Goal: Check status: Check status

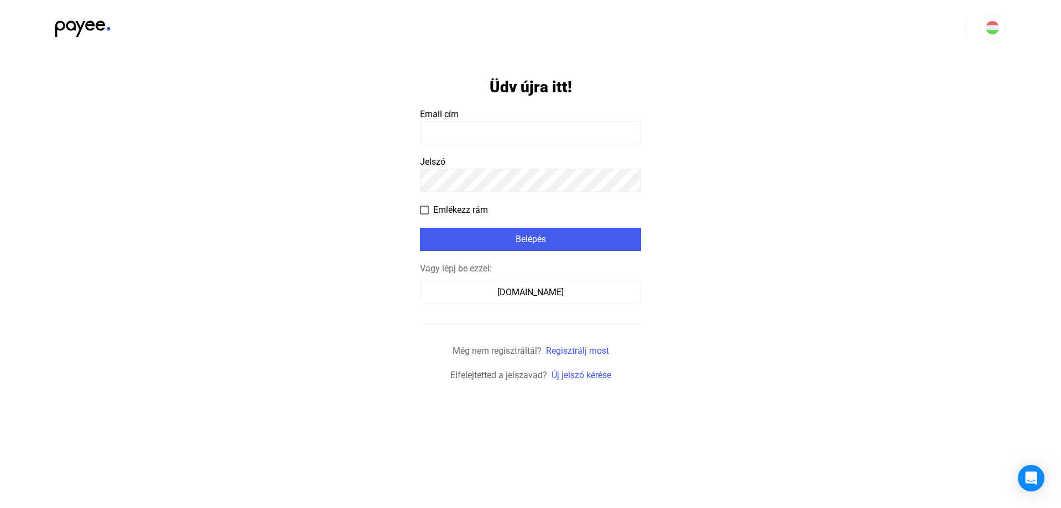
click at [549, 130] on input at bounding box center [530, 132] width 221 height 23
click at [363, 255] on app-form-template "**********" at bounding box center [530, 218] width 1061 height 327
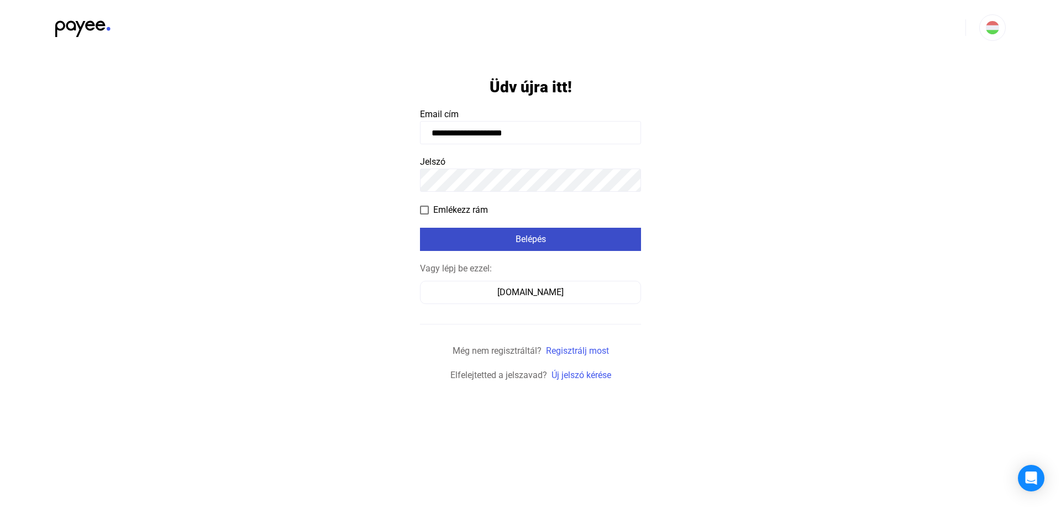
click at [550, 239] on div "Belépés" at bounding box center [530, 239] width 214 height 13
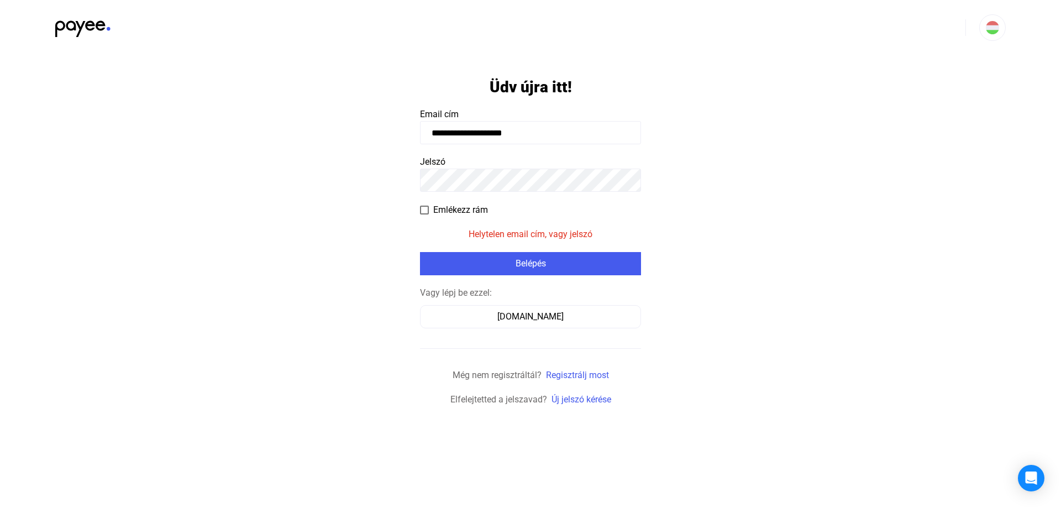
drag, startPoint x: 544, startPoint y: 137, endPoint x: 417, endPoint y: 131, distance: 126.7
click at [417, 131] on app-form-template "**********" at bounding box center [530, 230] width 1061 height 351
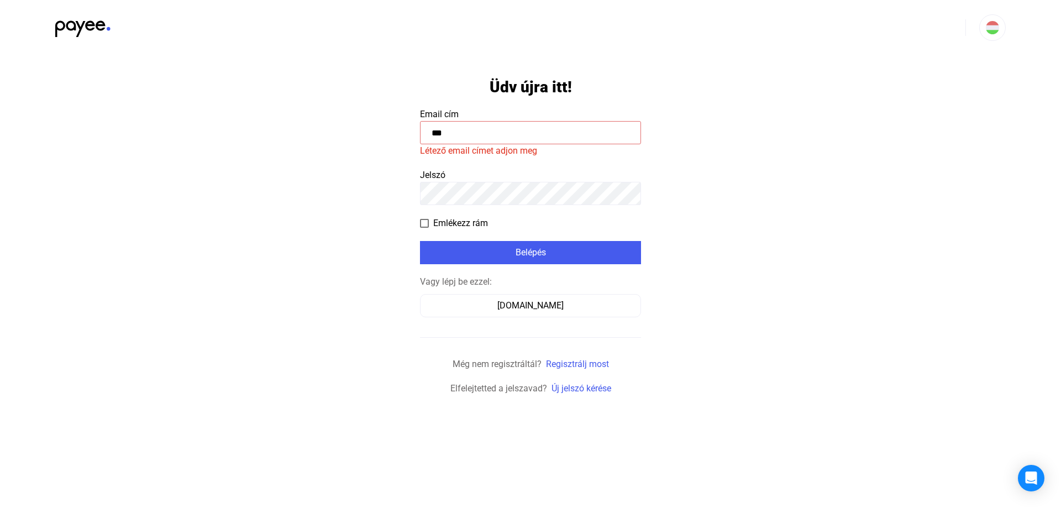
click at [356, 188] on app-form-template "Üdv újra itt! Email cím *** Létező email címet adjon meg Jelszó Emlékezz rám Be…" at bounding box center [530, 225] width 1061 height 340
click at [423, 220] on span at bounding box center [424, 223] width 9 height 9
click at [532, 251] on div "Belépés" at bounding box center [530, 252] width 214 height 13
click at [446, 131] on input "***" at bounding box center [530, 132] width 221 height 23
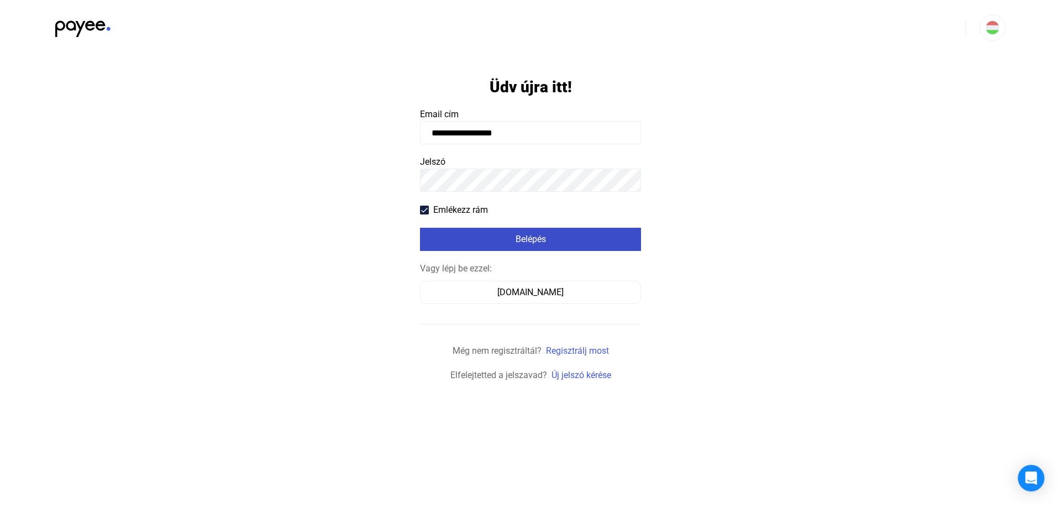
type input "**********"
click at [533, 241] on div "Belépés" at bounding box center [530, 239] width 214 height 13
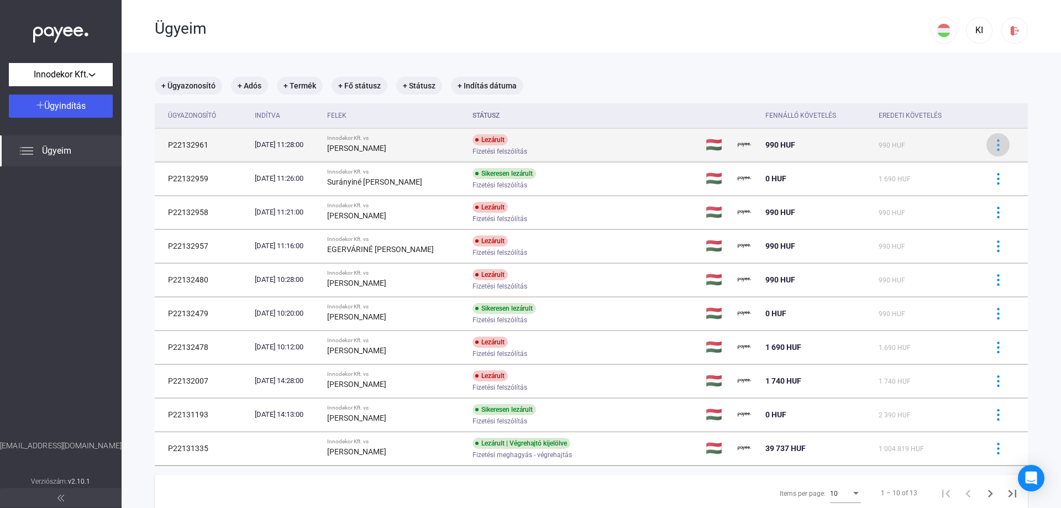
click at [993, 143] on img at bounding box center [999, 145] width 12 height 12
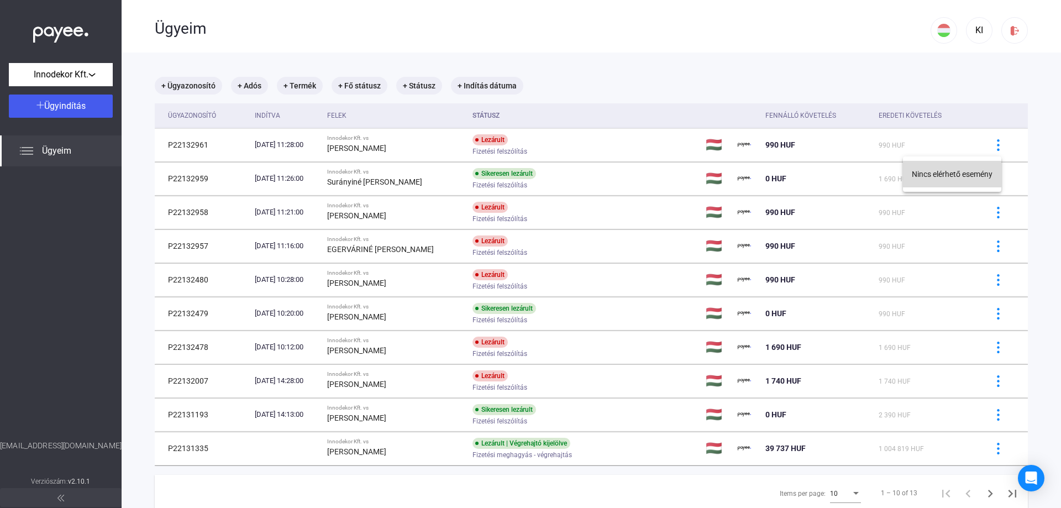
click at [1001, 180] on button "Nincs elérhető esemény" at bounding box center [952, 174] width 98 height 27
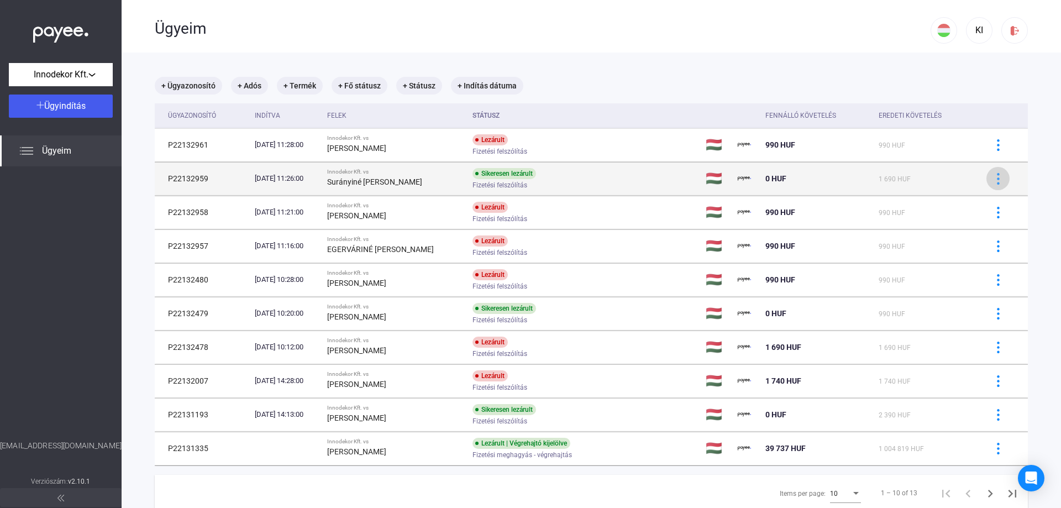
click at [993, 179] on img at bounding box center [999, 179] width 12 height 12
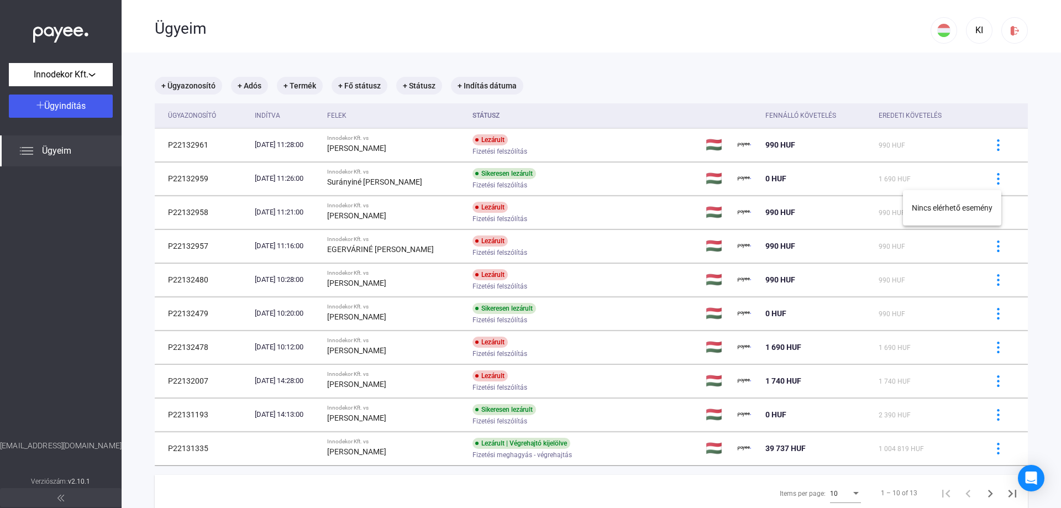
click at [267, 179] on div at bounding box center [530, 254] width 1061 height 508
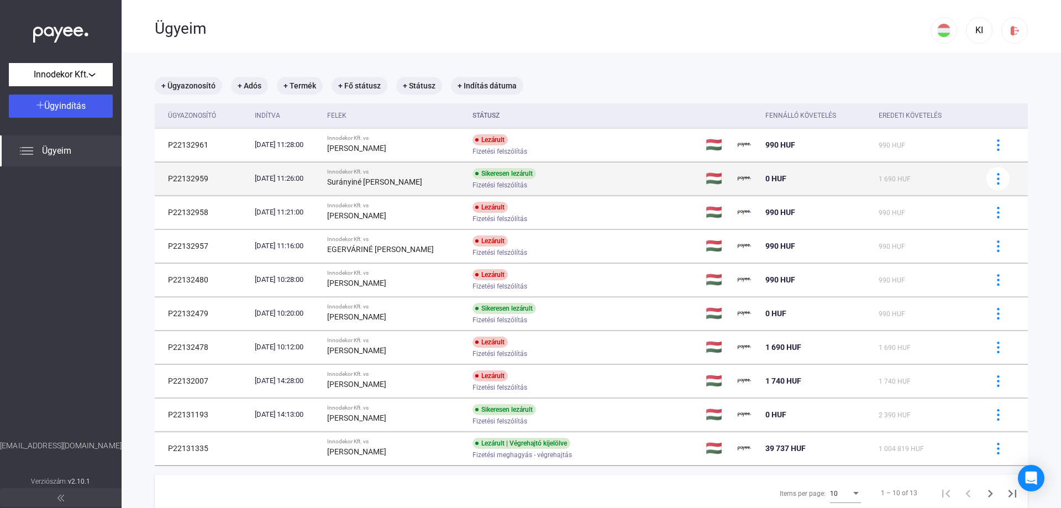
click at [188, 179] on td "P22132959" at bounding box center [203, 178] width 96 height 33
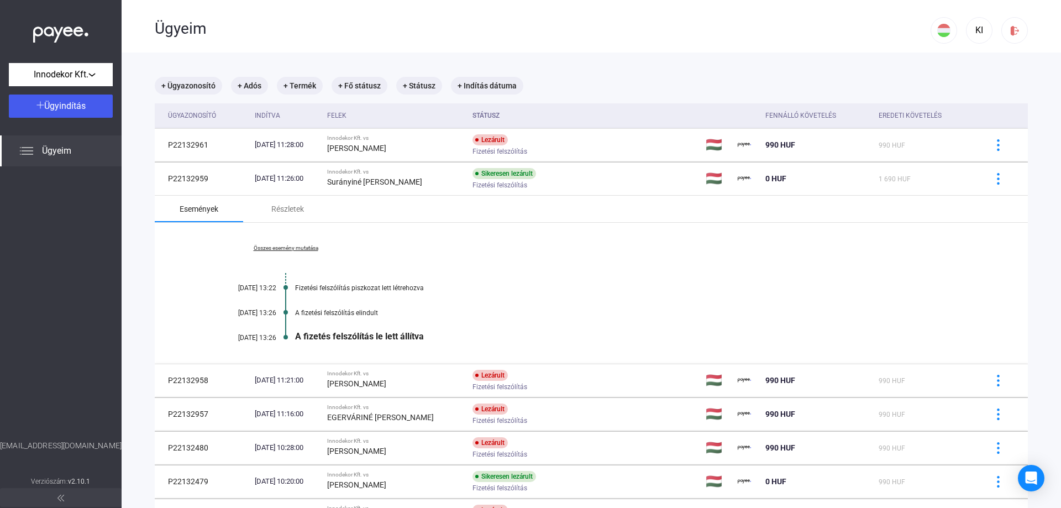
click at [191, 209] on div "Események" at bounding box center [199, 208] width 39 height 13
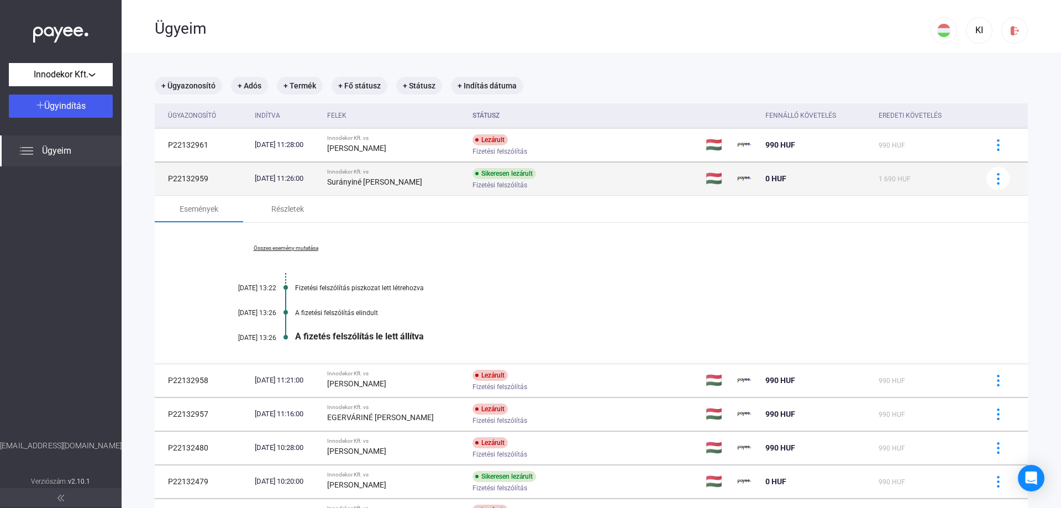
click at [191, 180] on td "P22132959" at bounding box center [203, 178] width 96 height 33
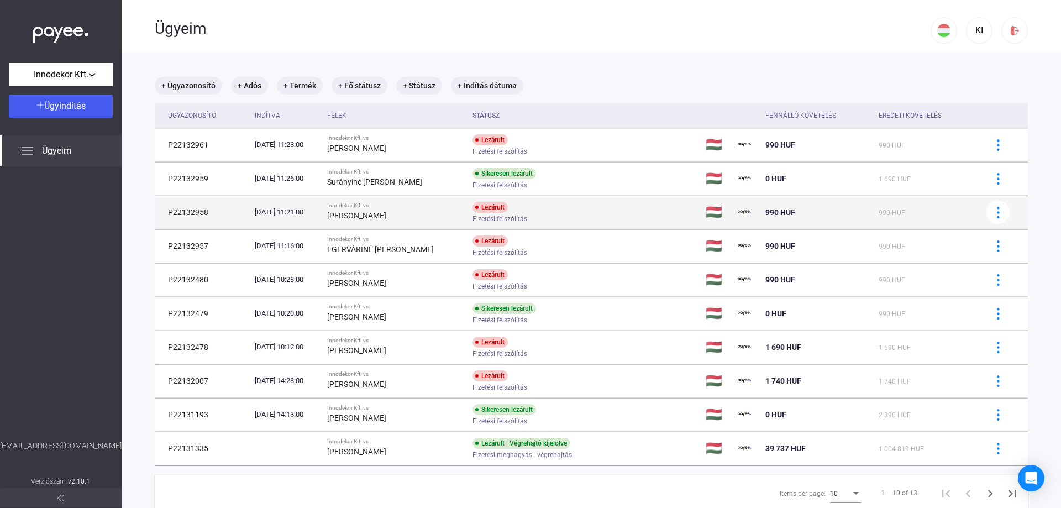
click at [195, 219] on td "P22132958" at bounding box center [203, 212] width 96 height 33
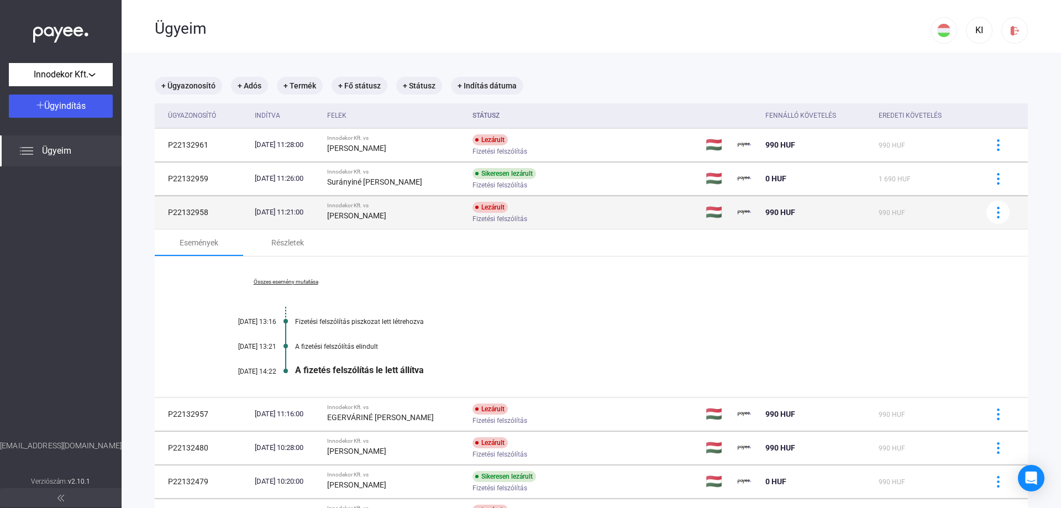
click at [195, 219] on td "P22132958" at bounding box center [203, 212] width 96 height 33
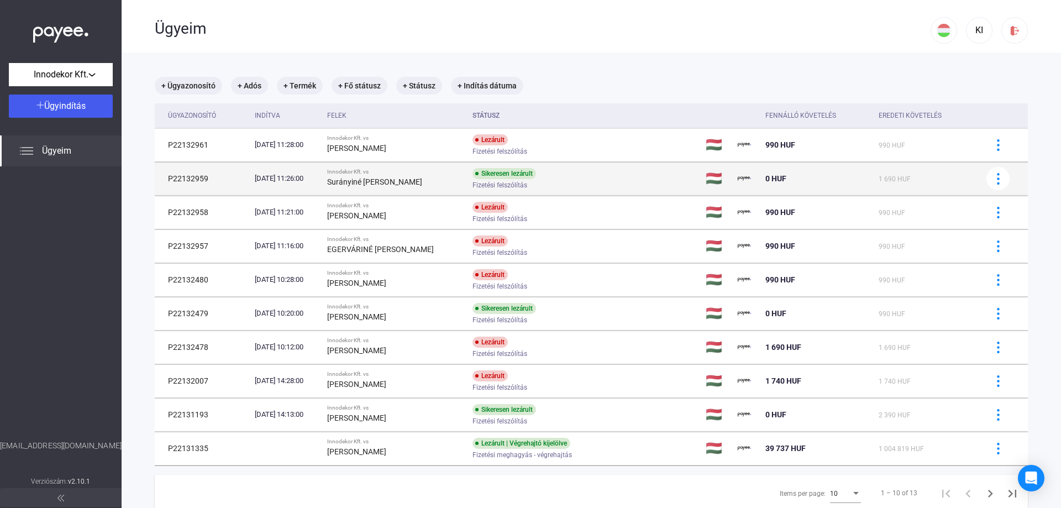
click at [204, 178] on td "P22132959" at bounding box center [203, 178] width 96 height 33
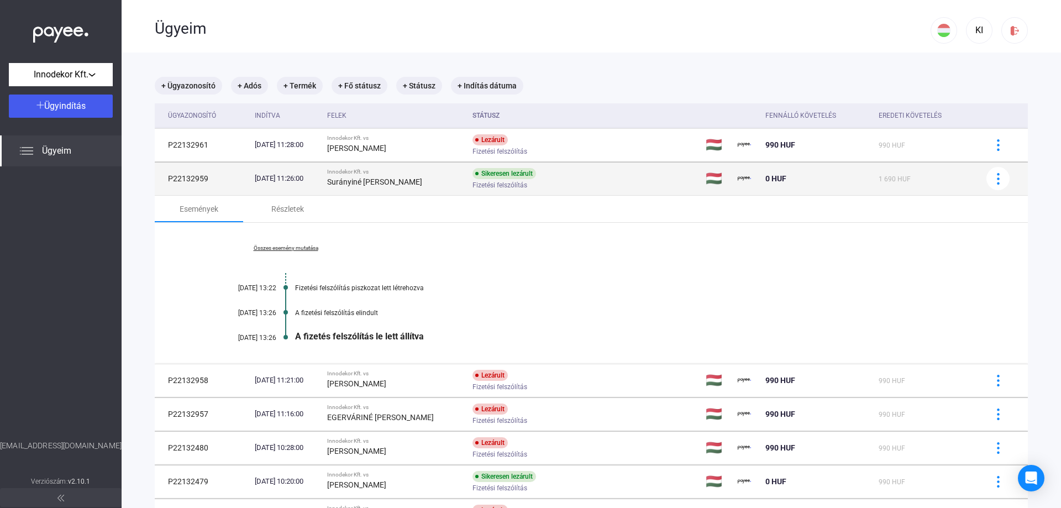
click at [204, 178] on td "P22132959" at bounding box center [203, 178] width 96 height 33
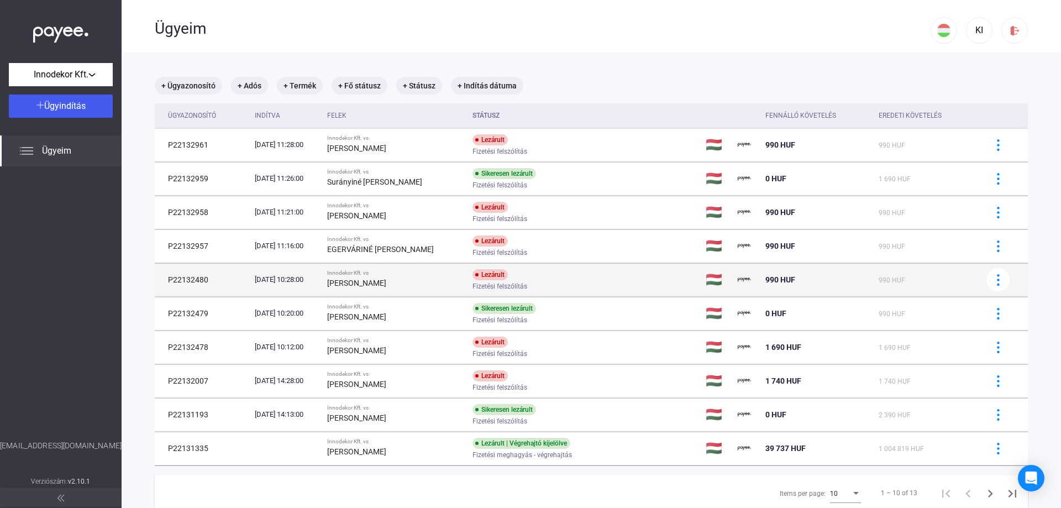
click at [196, 279] on td "P22132480" at bounding box center [203, 279] width 96 height 33
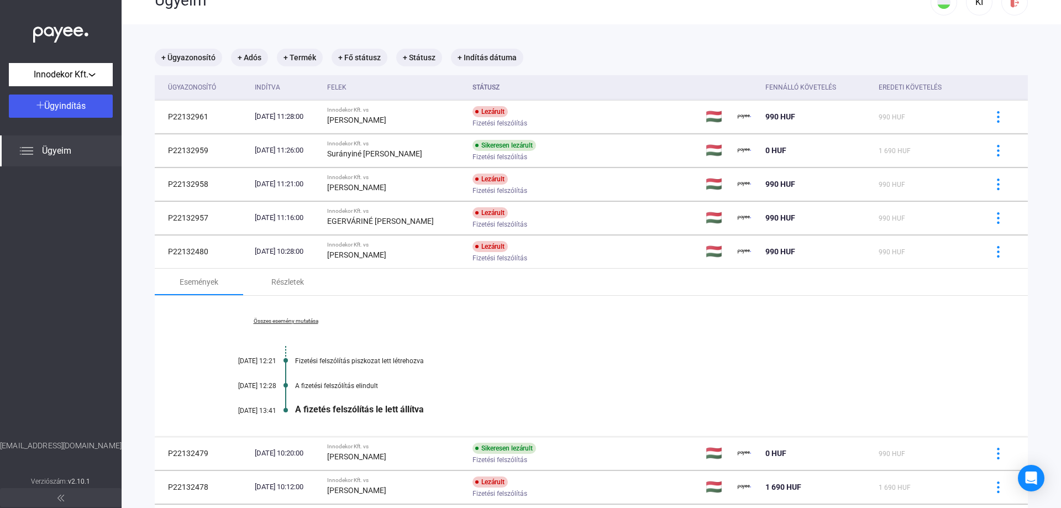
scroll to position [55, 0]
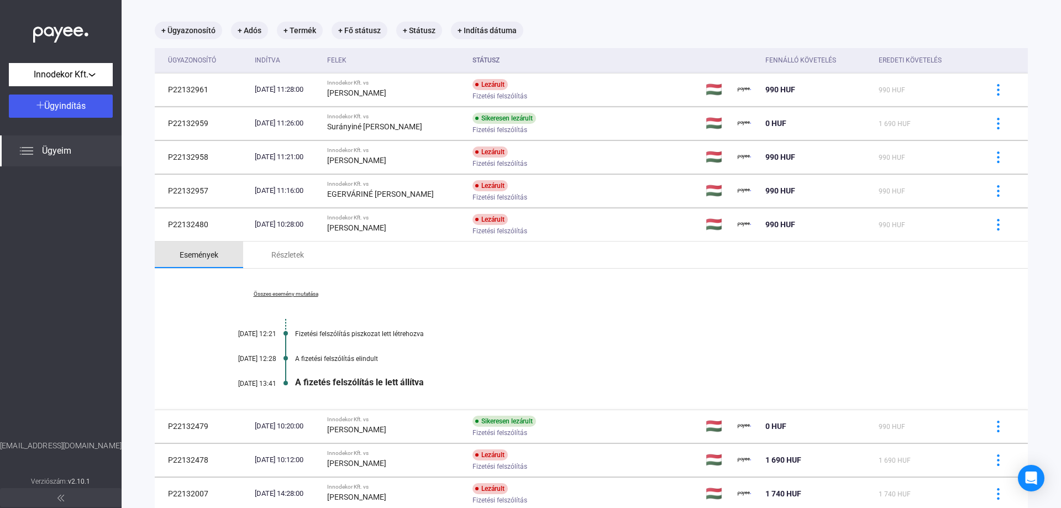
click at [191, 250] on div "Események" at bounding box center [199, 254] width 39 height 13
click at [205, 257] on div "Események" at bounding box center [199, 254] width 39 height 13
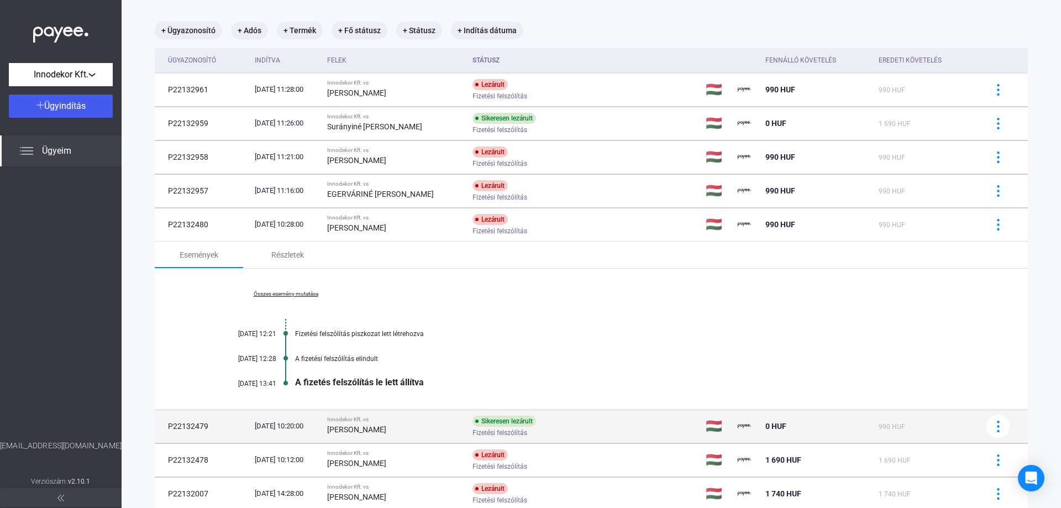
click at [202, 427] on td "P22132479" at bounding box center [203, 426] width 96 height 33
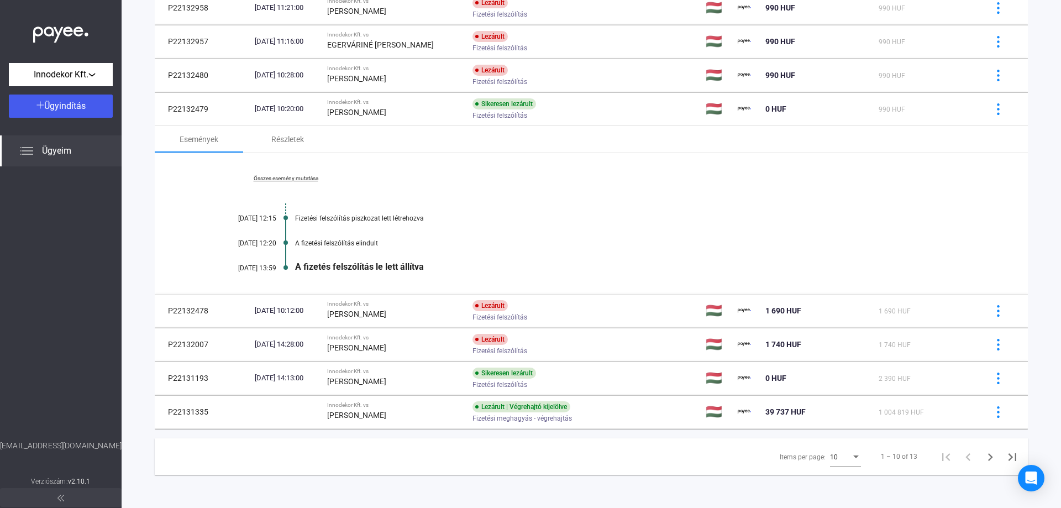
scroll to position [0, 0]
